Goal: Task Accomplishment & Management: Manage account settings

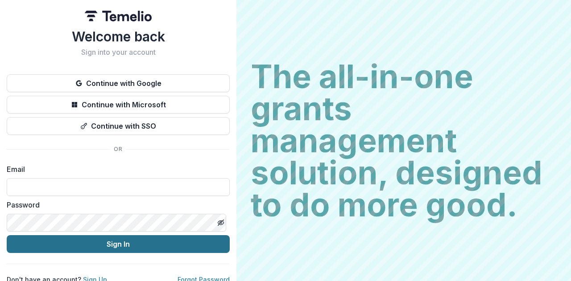
type input "**********"
click at [125, 242] on button "Sign In" at bounding box center [118, 244] width 223 height 18
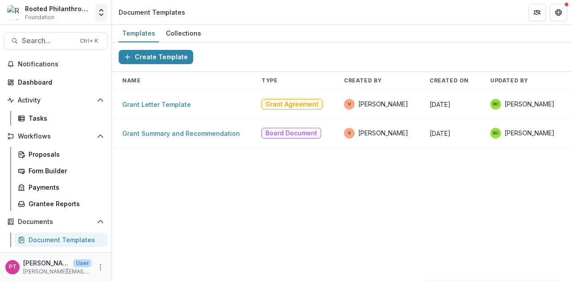
click at [102, 15] on polyline "Open entity switcher" at bounding box center [101, 15] width 4 height 2
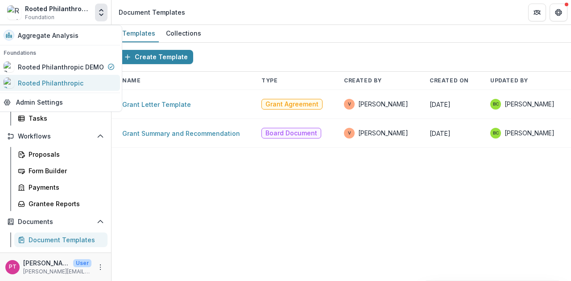
click at [55, 82] on div "Rooted Philanthropic" at bounding box center [51, 82] width 66 height 9
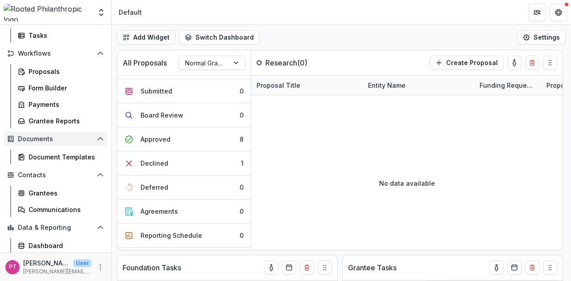
scroll to position [89, 0]
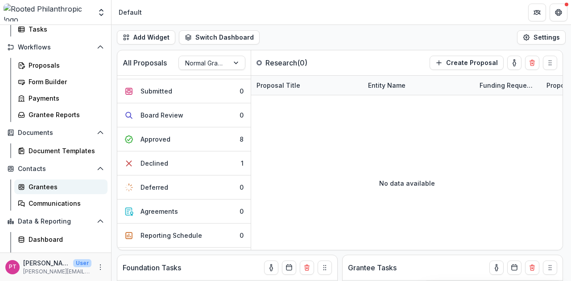
click at [38, 185] on div "Grantees" at bounding box center [65, 186] width 72 height 9
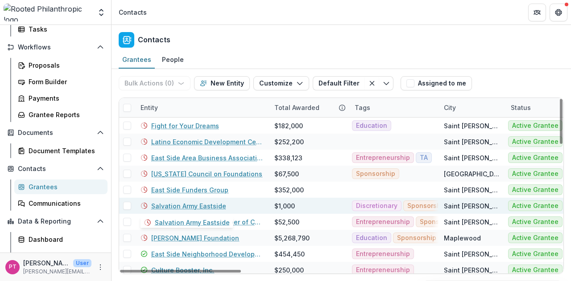
click at [205, 202] on link "Salvation Army Eastside" at bounding box center [188, 205] width 75 height 9
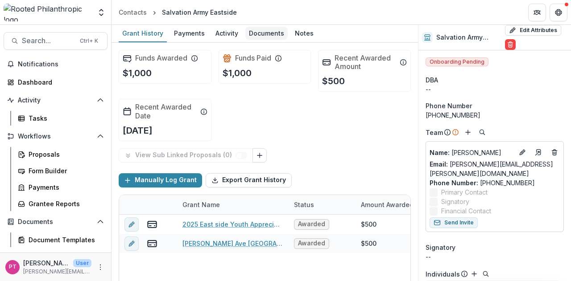
click at [260, 33] on div "Documents" at bounding box center [266, 33] width 42 height 13
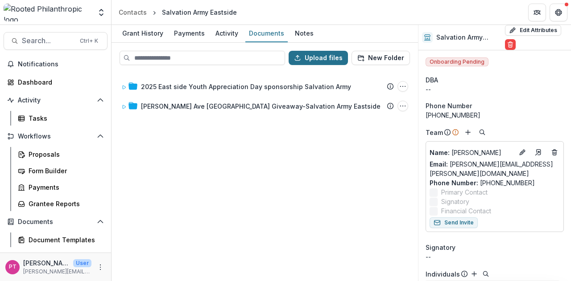
click at [331, 55] on button "Upload files" at bounding box center [317, 58] width 59 height 14
type input "**********"
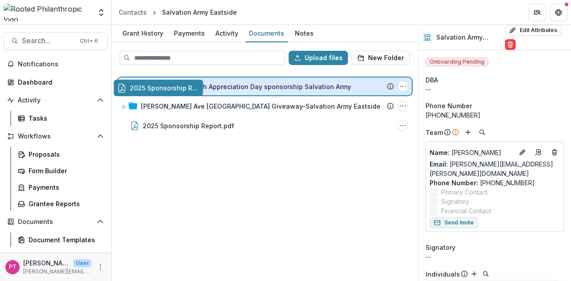
drag, startPoint x: 193, startPoint y: 126, endPoint x: 189, endPoint y: 89, distance: 36.8
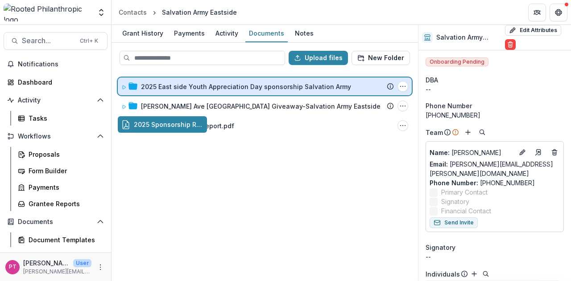
click at [189, 89] on div "Upload files New Folder 2025 East side Youth Appreciation Day sponsorship Salva…" at bounding box center [264, 162] width 306 height 238
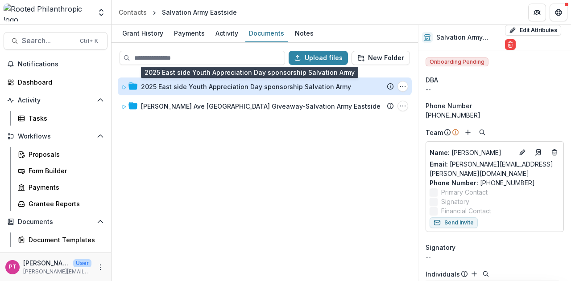
click at [190, 90] on div "2025 East side Youth Appreciation Day sponsorship Salvation Army" at bounding box center [246, 86] width 210 height 9
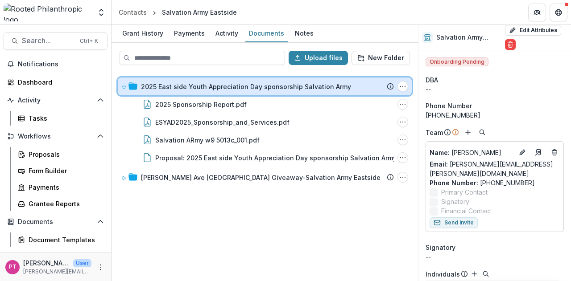
click at [124, 85] on icon at bounding box center [123, 87] width 5 height 5
